Goal: Information Seeking & Learning: Learn about a topic

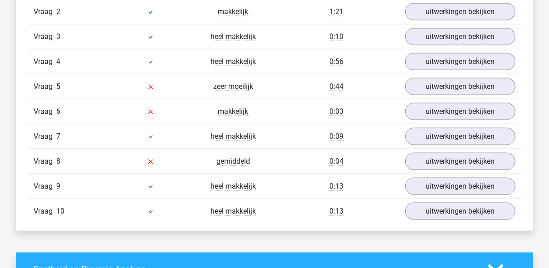
scroll to position [876, 0]
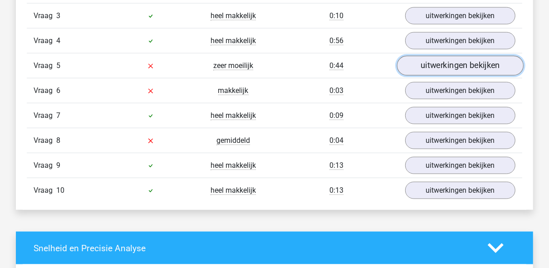
click at [457, 60] on link "uitwerkingen bekijken" at bounding box center [460, 66] width 126 height 20
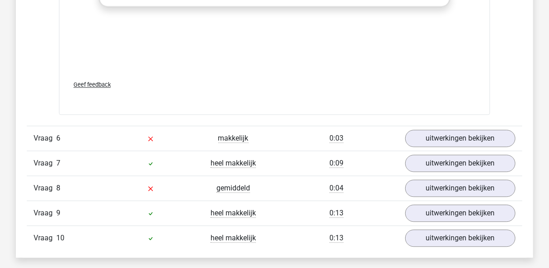
scroll to position [1392, 0]
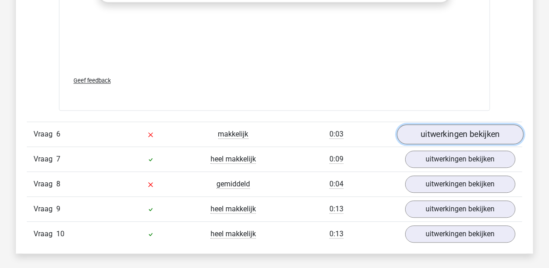
click at [451, 126] on link "uitwerkingen bekijken" at bounding box center [460, 134] width 126 height 20
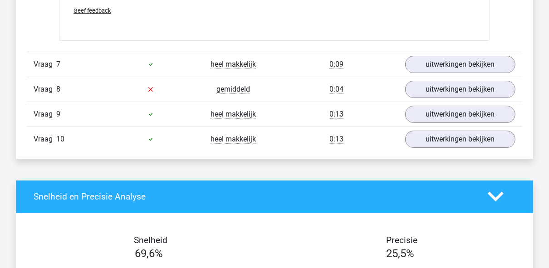
scroll to position [2047, 0]
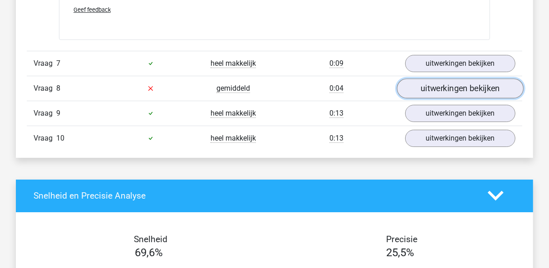
click at [458, 78] on link "uitwerkingen bekijken" at bounding box center [460, 88] width 126 height 20
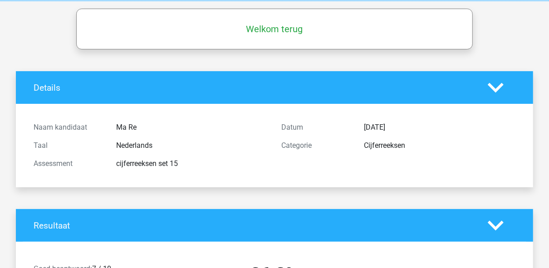
scroll to position [0, 0]
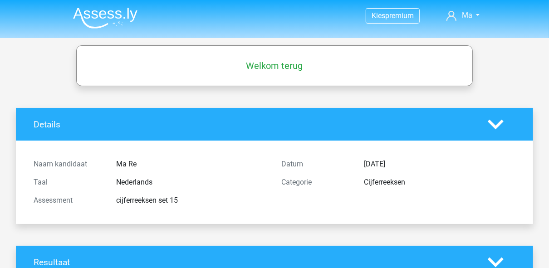
click at [117, 10] on img at bounding box center [105, 17] width 64 height 21
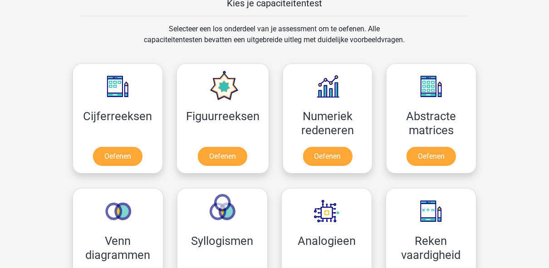
scroll to position [372, 0]
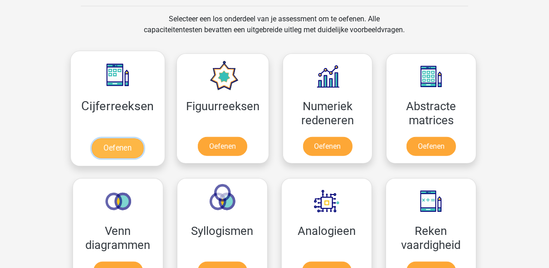
click at [126, 146] on link "Oefenen" at bounding box center [118, 148] width 52 height 20
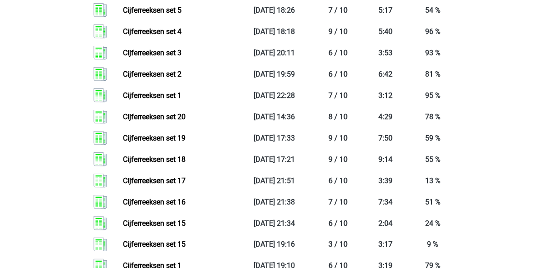
scroll to position [905, 0]
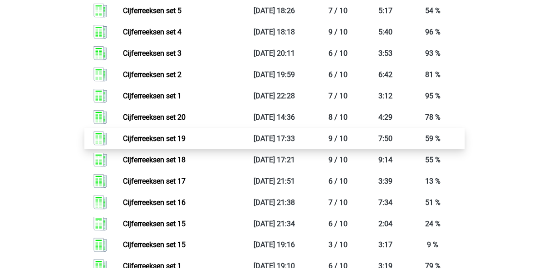
click at [185, 143] on link "Cijferreeksen set 19" at bounding box center [154, 138] width 63 height 9
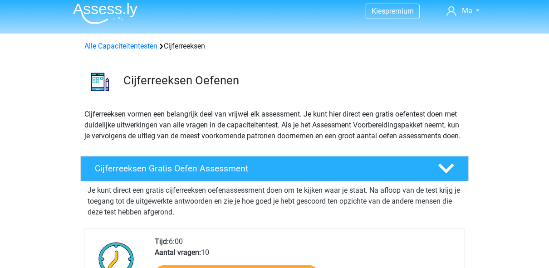
scroll to position [0, 0]
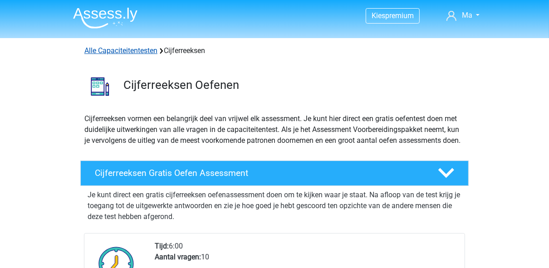
click at [132, 49] on link "Alle Capaciteitentesten" at bounding box center [120, 50] width 73 height 9
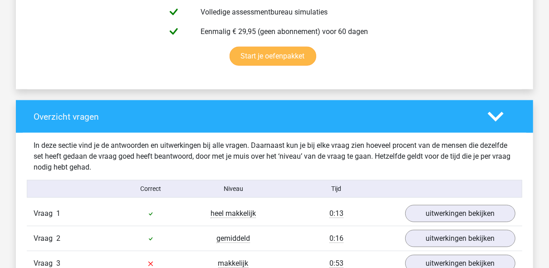
scroll to position [591, 0]
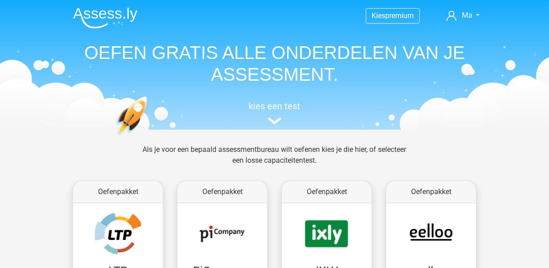
scroll to position [384, 0]
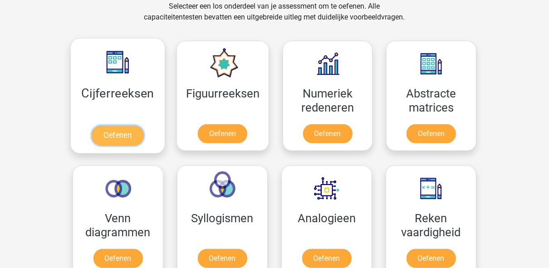
click at [122, 126] on link "Oefenen" at bounding box center [118, 136] width 52 height 20
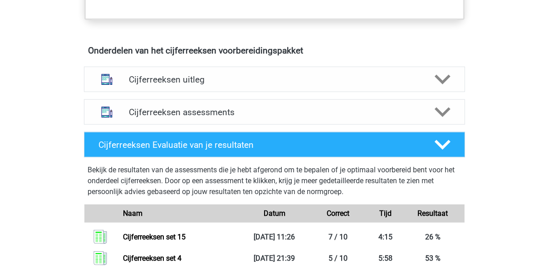
scroll to position [532, 0]
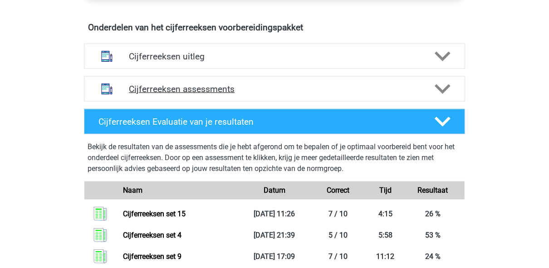
click at [246, 94] on h4 "Cijferreeksen assessments" at bounding box center [274, 89] width 291 height 10
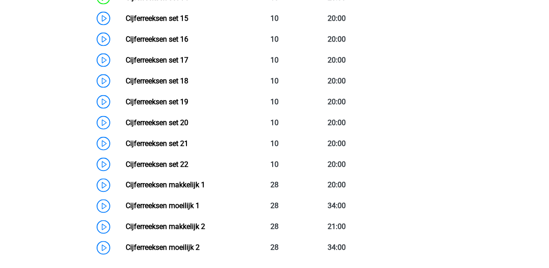
scroll to position [966, 0]
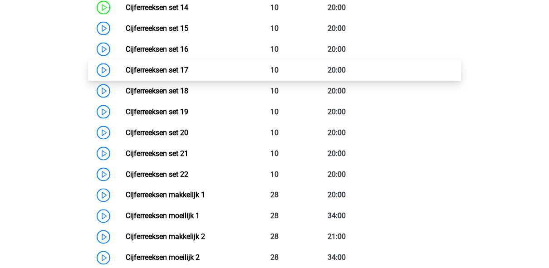
click at [152, 74] on link "Cijferreeksen set 17" at bounding box center [157, 70] width 63 height 9
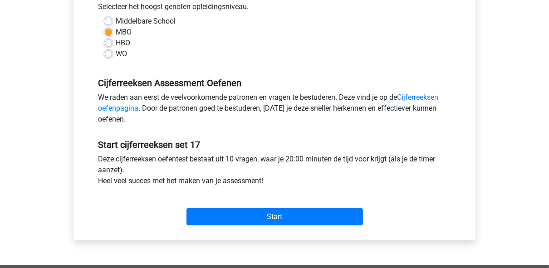
scroll to position [218, 0]
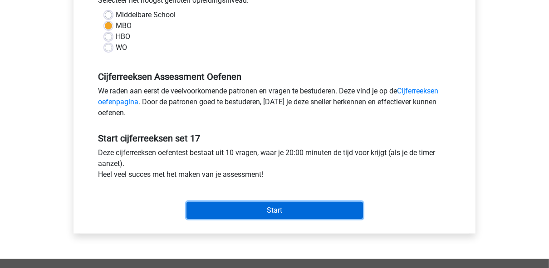
click at [233, 212] on input "Start" at bounding box center [274, 210] width 176 height 17
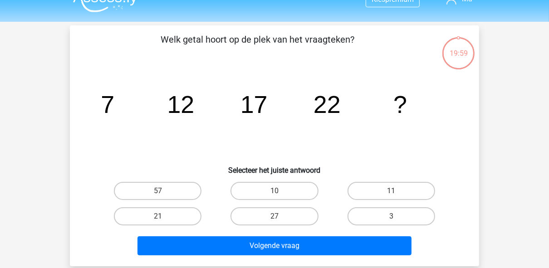
scroll to position [22, 0]
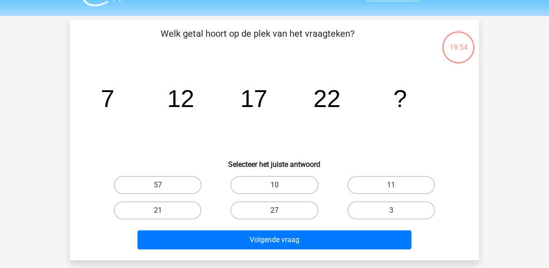
click at [280, 208] on label "27" at bounding box center [274, 210] width 88 height 18
click at [280, 210] on input "27" at bounding box center [277, 213] width 6 height 6
radio input "true"
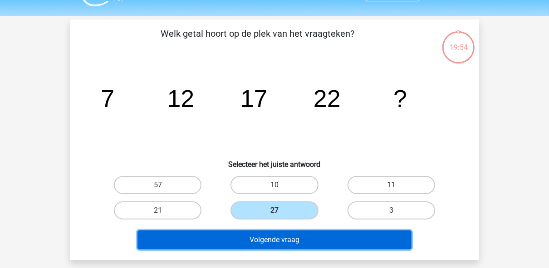
click at [269, 244] on button "Volgende vraag" at bounding box center [274, 239] width 274 height 19
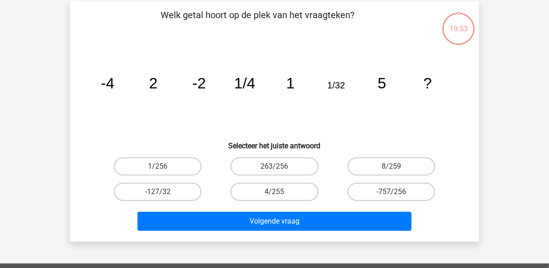
scroll to position [42, 0]
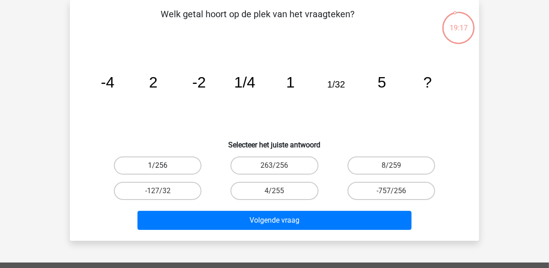
click at [150, 167] on label "1/256" at bounding box center [158, 165] width 88 height 18
click at [158, 167] on input "1/256" at bounding box center [161, 168] width 6 height 6
radio input "true"
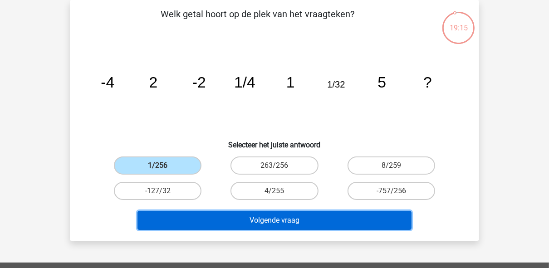
click at [208, 211] on button "Volgende vraag" at bounding box center [274, 220] width 274 height 19
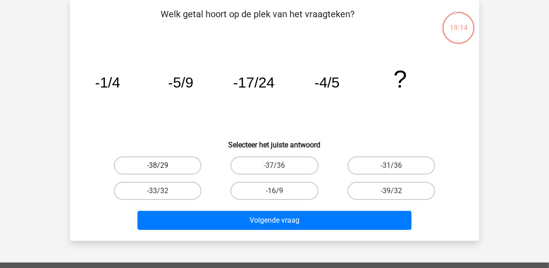
click at [187, 169] on label "-38/29" at bounding box center [158, 165] width 88 height 18
click at [164, 169] on input "-38/29" at bounding box center [161, 168] width 6 height 6
radio input "true"
click at [227, 209] on div "Volgende vraag" at bounding box center [274, 219] width 380 height 30
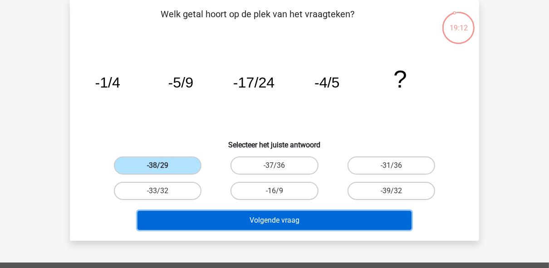
click at [229, 218] on button "Volgende vraag" at bounding box center [274, 220] width 274 height 19
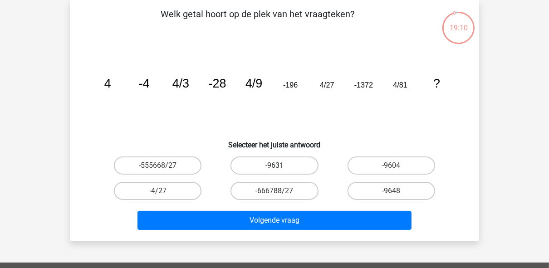
drag, startPoint x: 316, startPoint y: 150, endPoint x: 292, endPoint y: 169, distance: 29.7
click at [292, 169] on div "Welk getal hoort op de plek van het vraagteken? image/svg+xml 4 -4 4/3 -28 4/9 …" at bounding box center [274, 120] width 402 height 226
click at [292, 169] on label "-9631" at bounding box center [274, 165] width 88 height 18
click at [280, 169] on input "-9631" at bounding box center [277, 168] width 6 height 6
radio input "true"
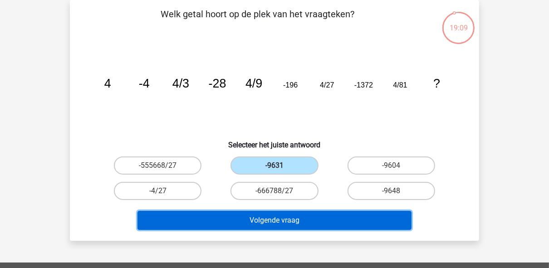
click at [294, 221] on button "Volgende vraag" at bounding box center [274, 220] width 274 height 19
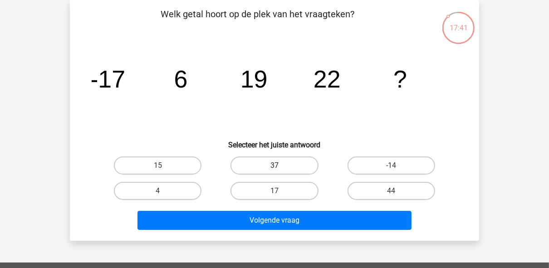
click at [295, 165] on label "37" at bounding box center [274, 165] width 88 height 18
click at [280, 165] on input "37" at bounding box center [277, 168] width 6 height 6
radio input "true"
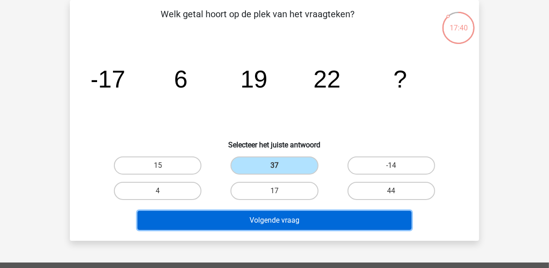
click at [281, 219] on button "Volgende vraag" at bounding box center [274, 220] width 274 height 19
